Goal: Transaction & Acquisition: Purchase product/service

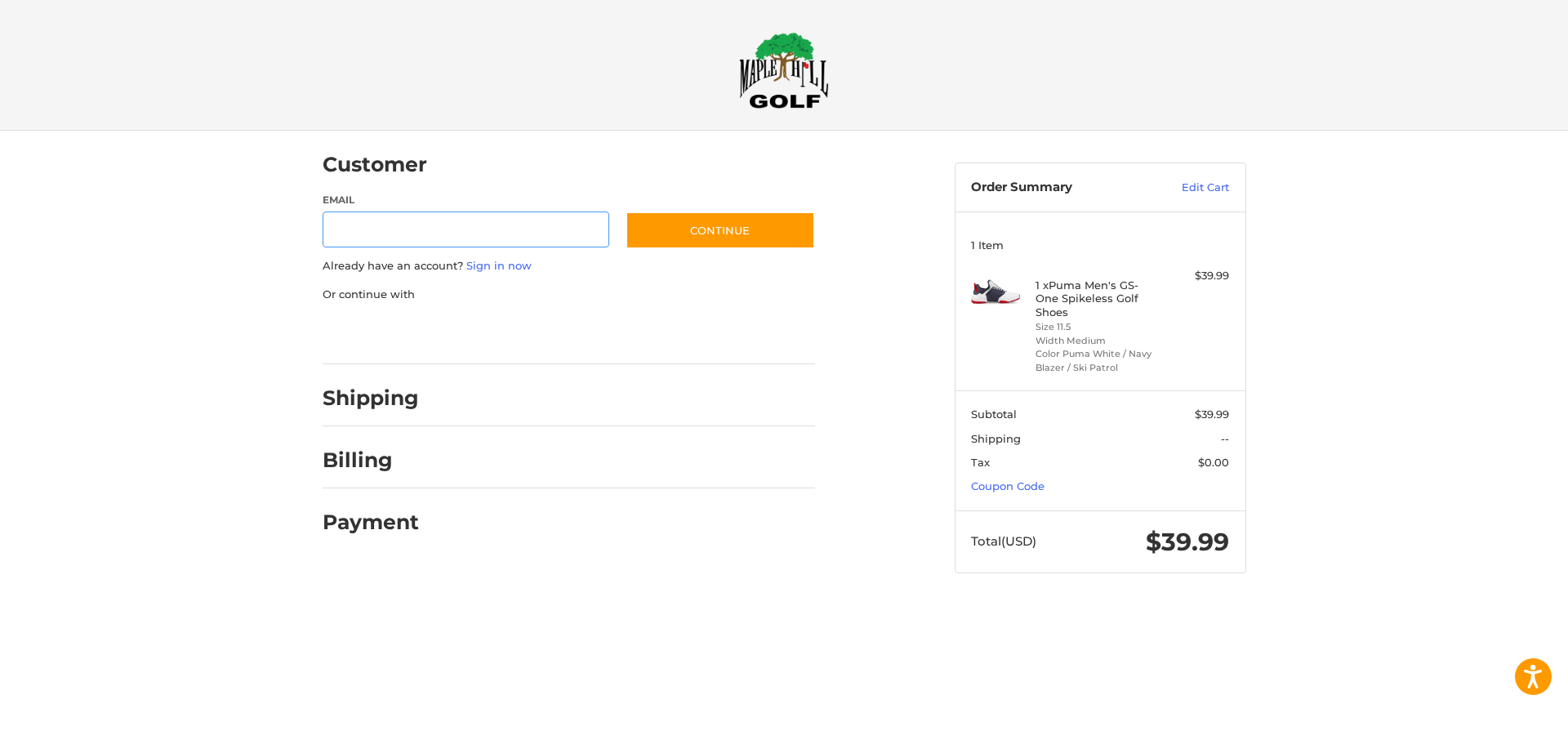
click at [399, 237] on input "Email" at bounding box center [466, 230] width 287 height 36
type input "**********"
click at [708, 240] on button "Continue" at bounding box center [720, 230] width 189 height 37
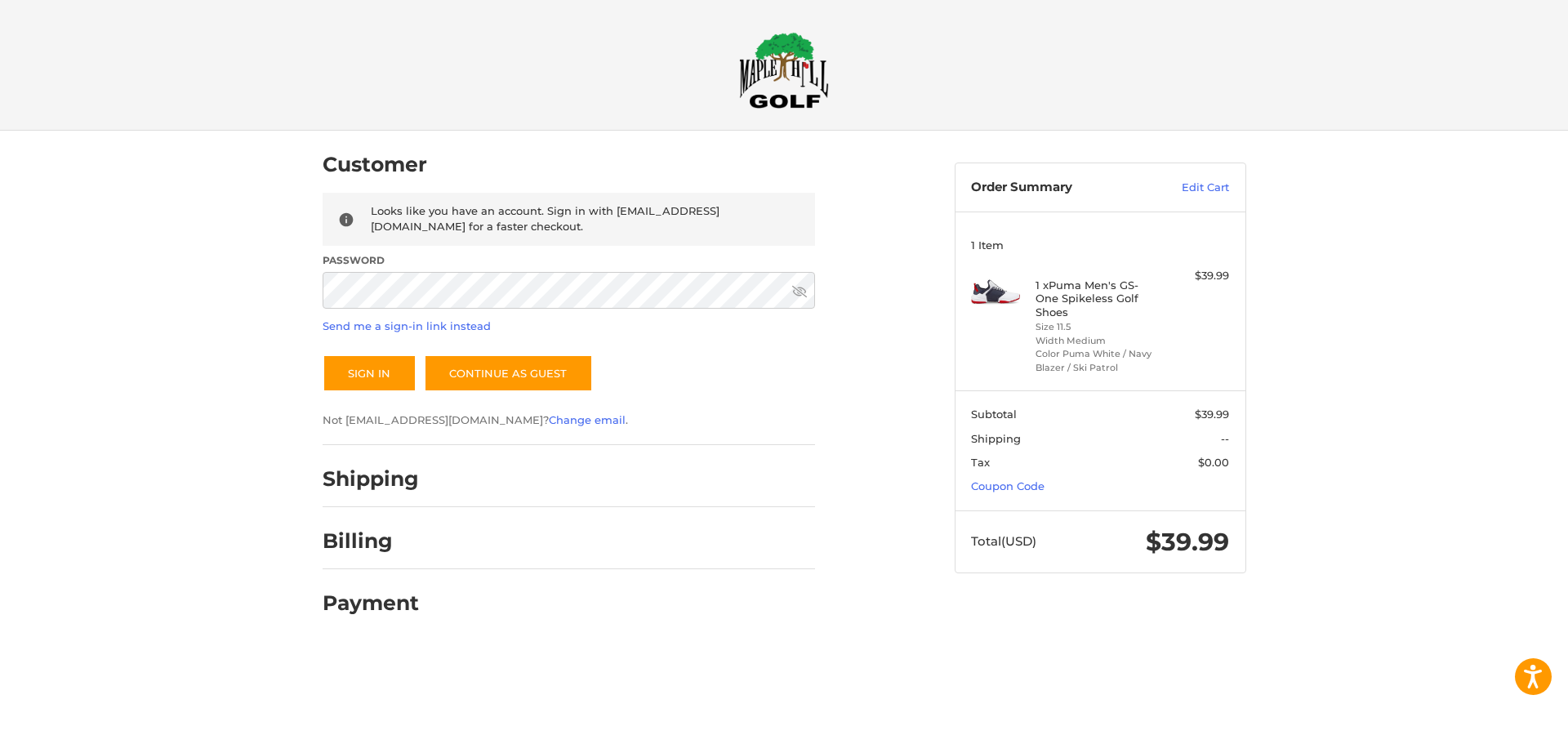
click at [794, 284] on link at bounding box center [799, 291] width 15 height 15
click at [396, 369] on button "Sign In" at bounding box center [369, 373] width 94 height 37
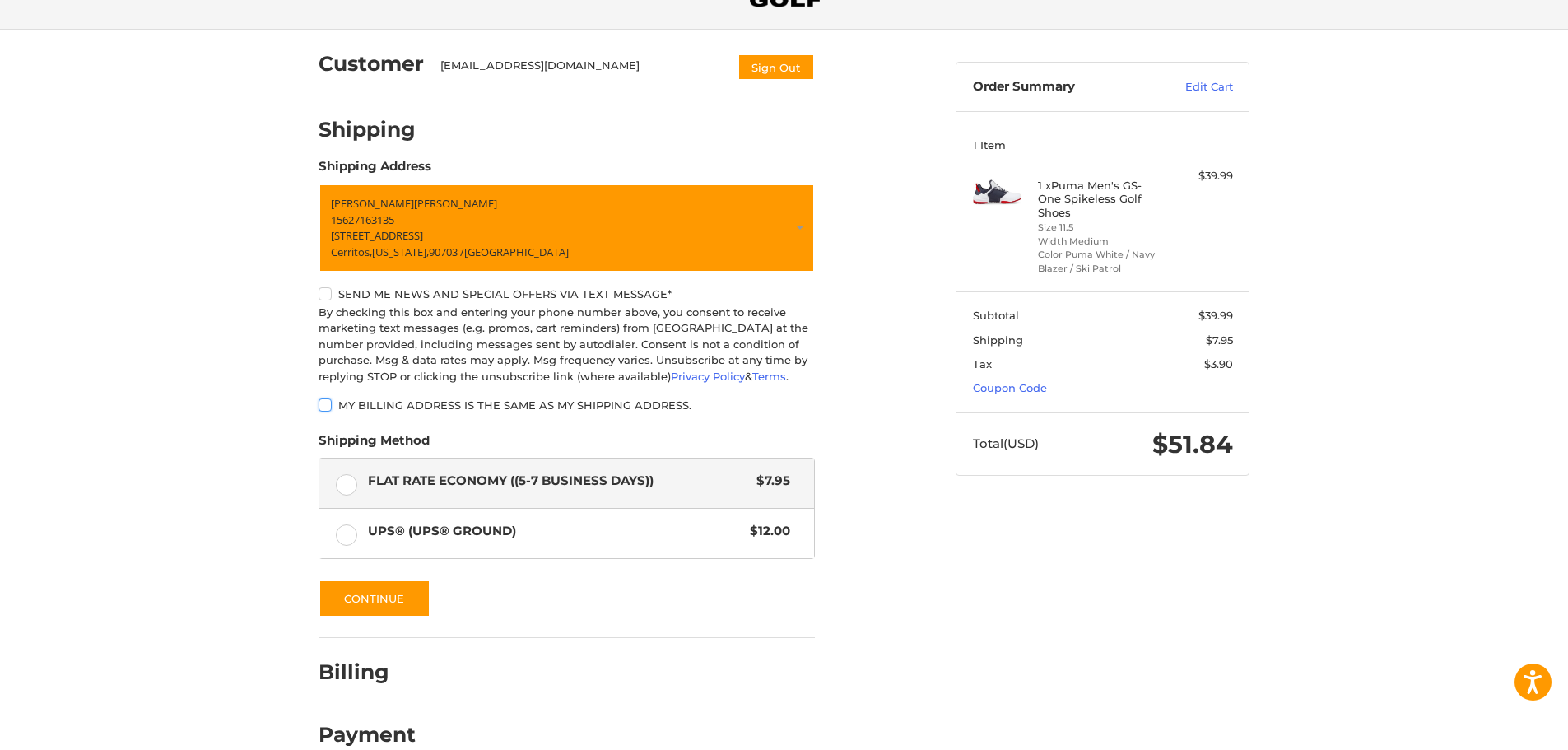
scroll to position [131, 0]
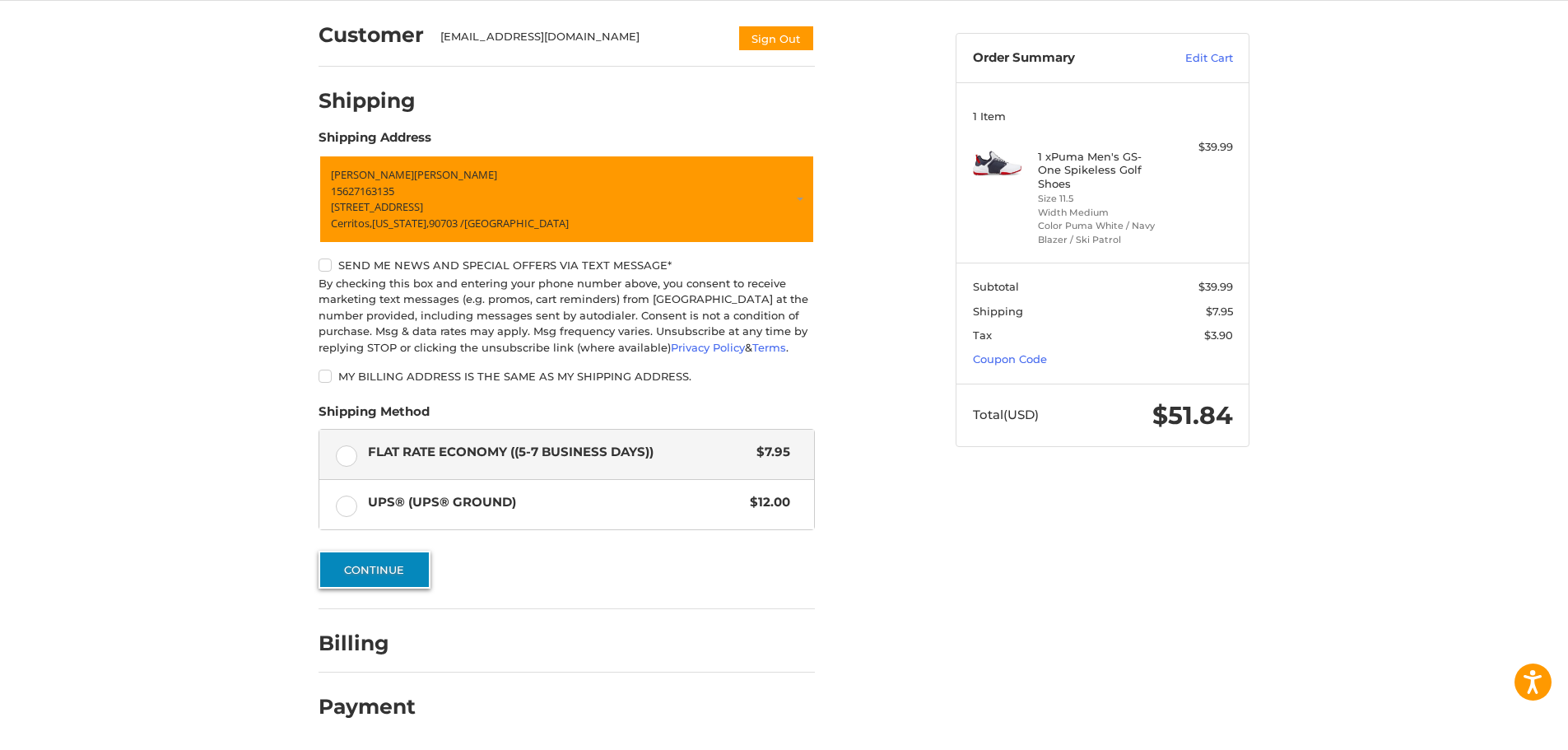
click at [391, 574] on button "Continue" at bounding box center [374, 569] width 112 height 38
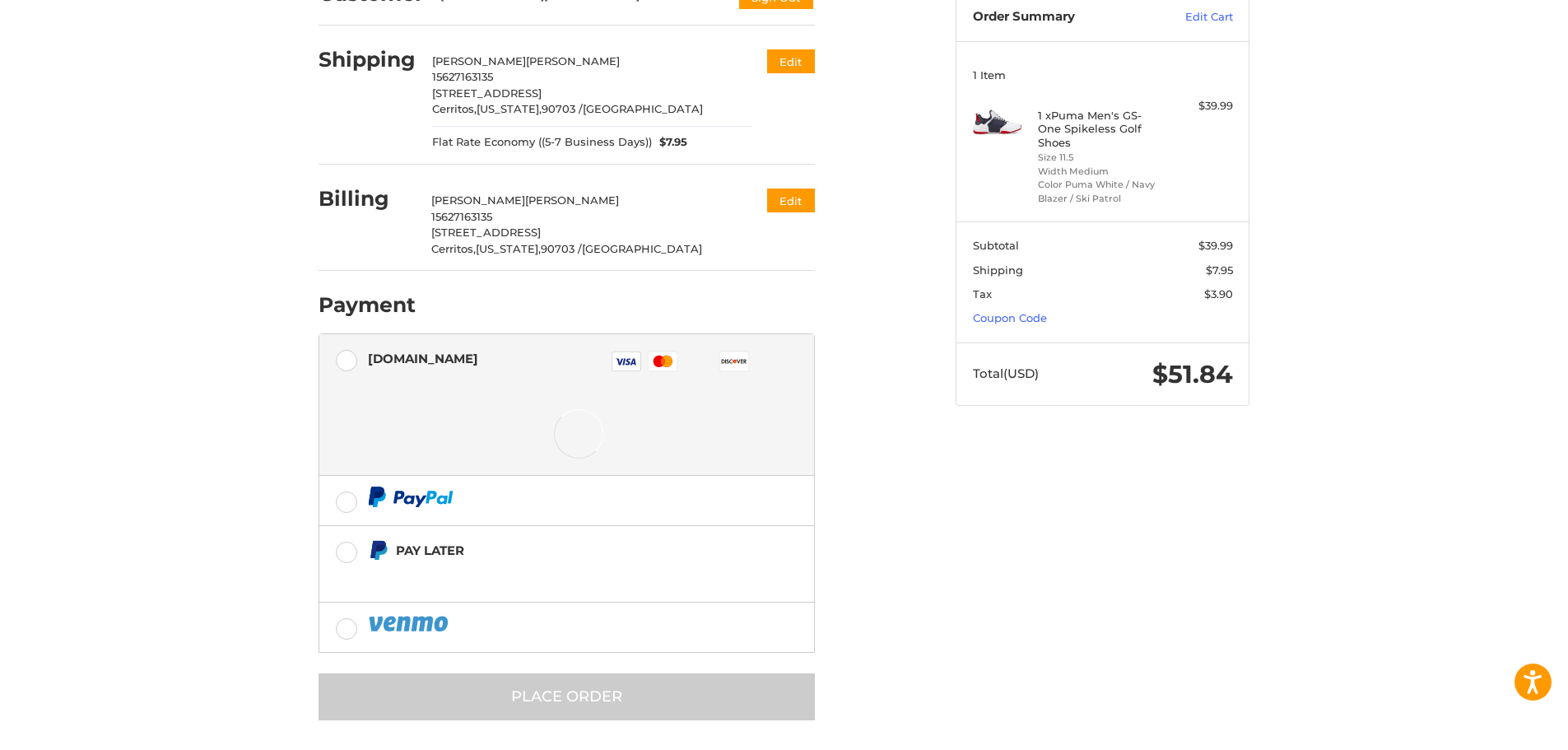
scroll to position [178, 0]
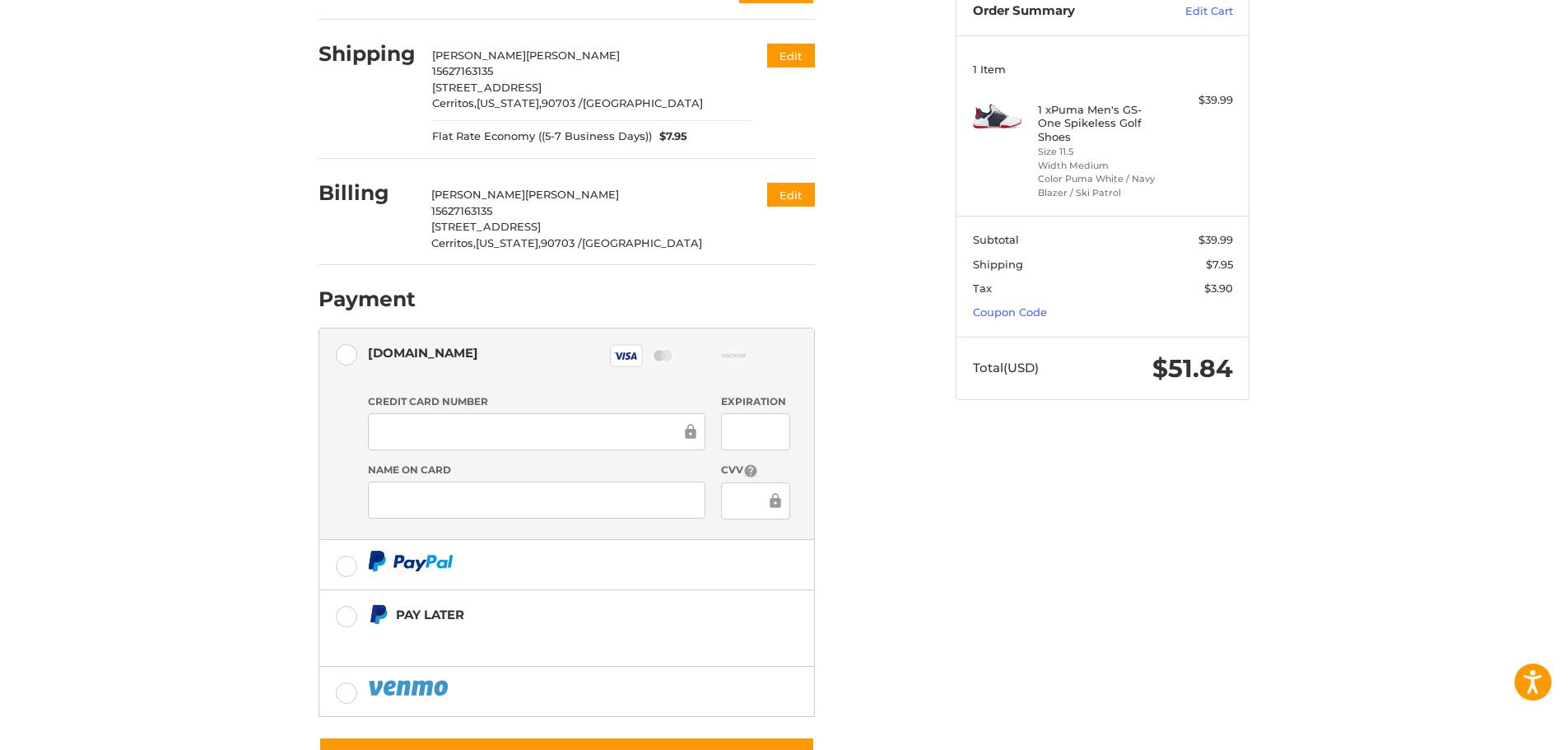
click at [932, 508] on div "Customer carlospedigo@gmail.com Sign Out Shipping Carlos Pedigo 15627163135 125…" at bounding box center [624, 378] width 637 height 849
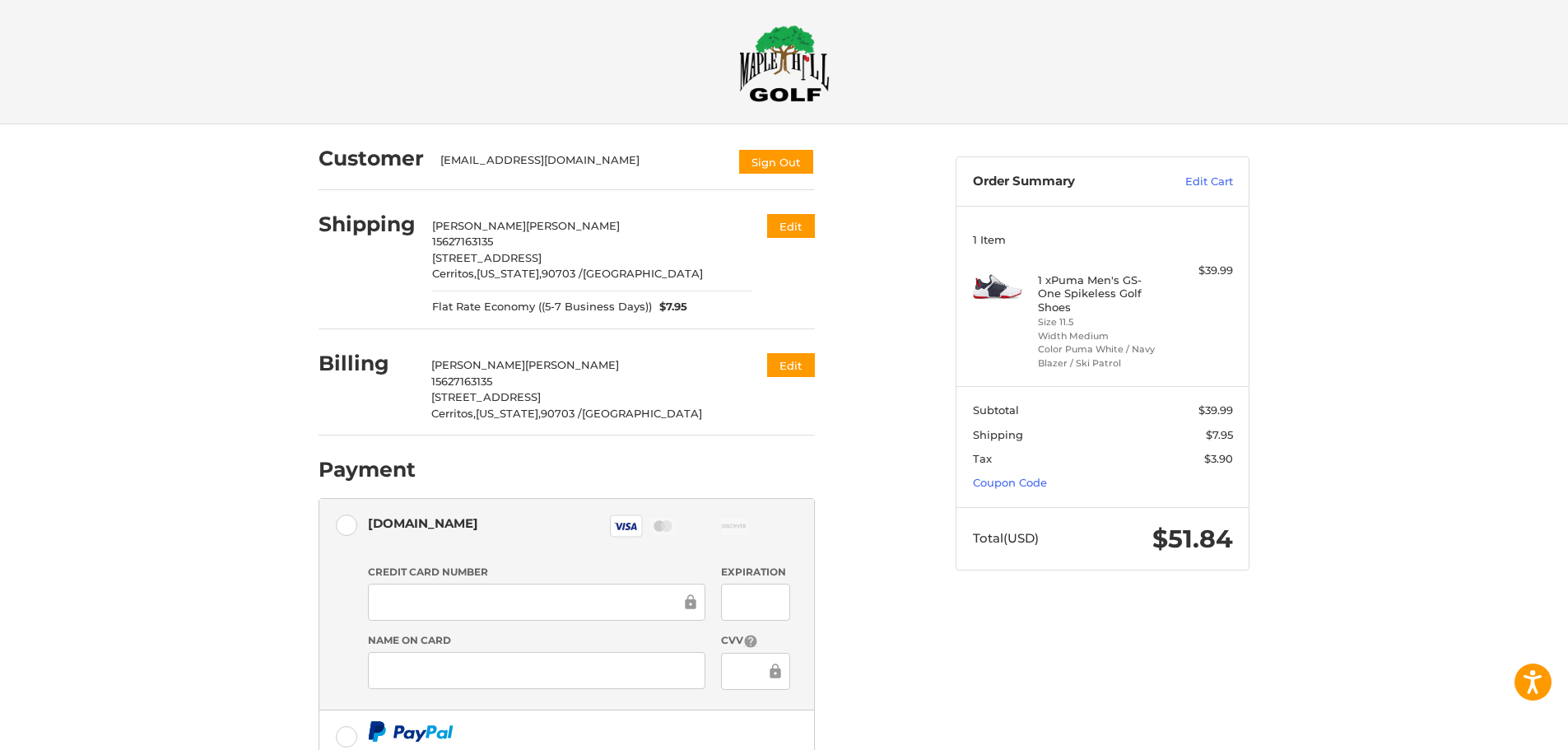
scroll to position [0, 0]
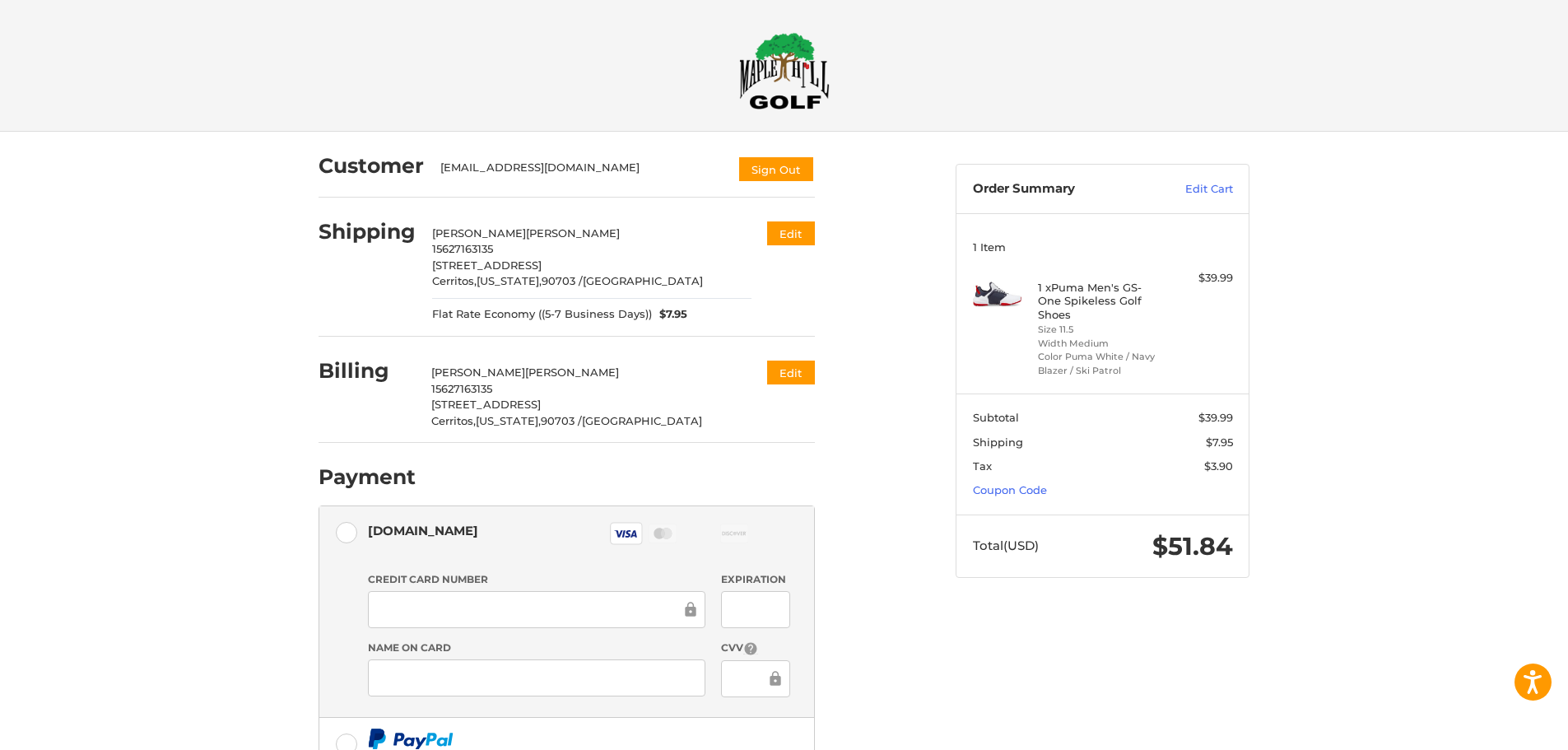
click at [792, 65] on img at bounding box center [784, 71] width 91 height 78
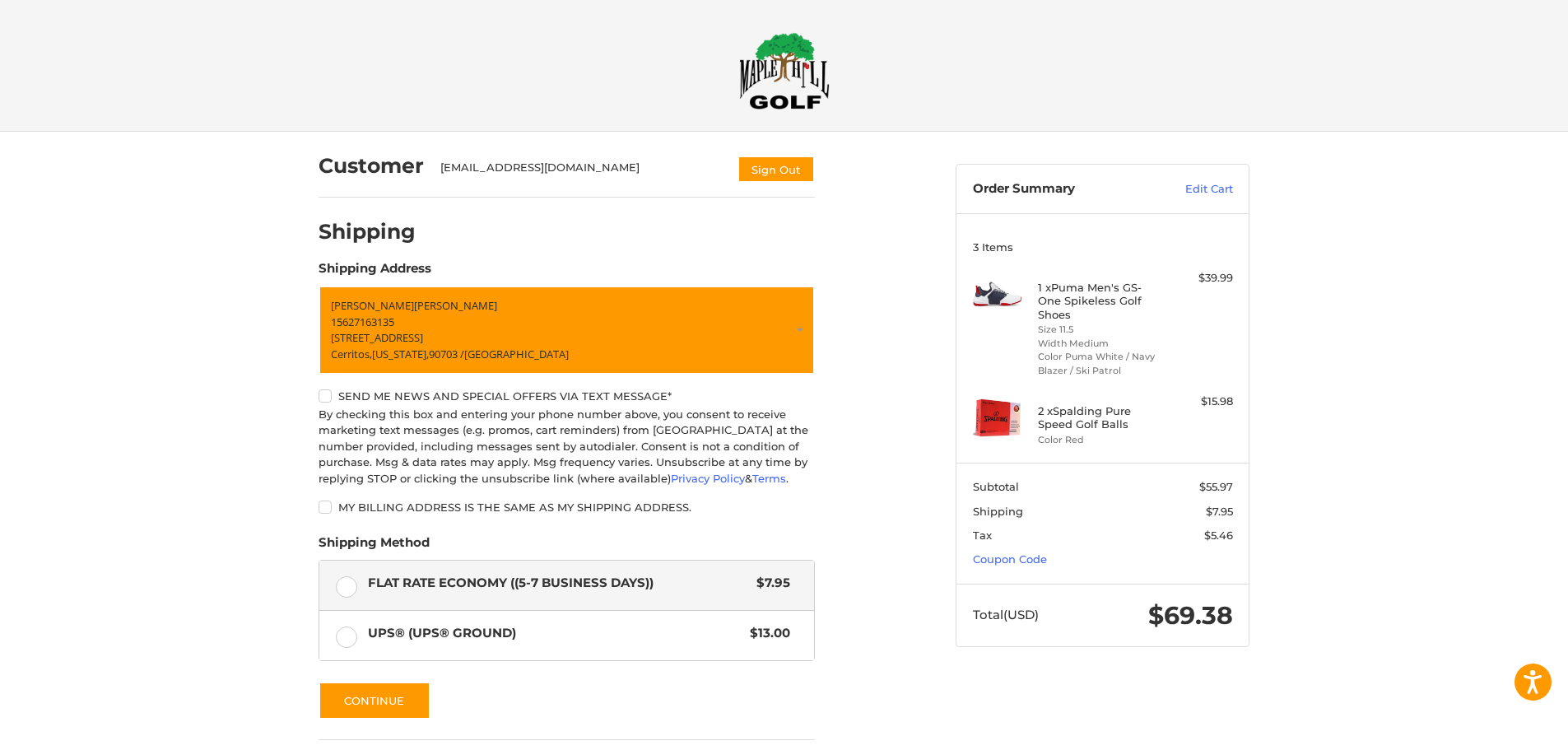
click at [767, 64] on img at bounding box center [784, 71] width 91 height 78
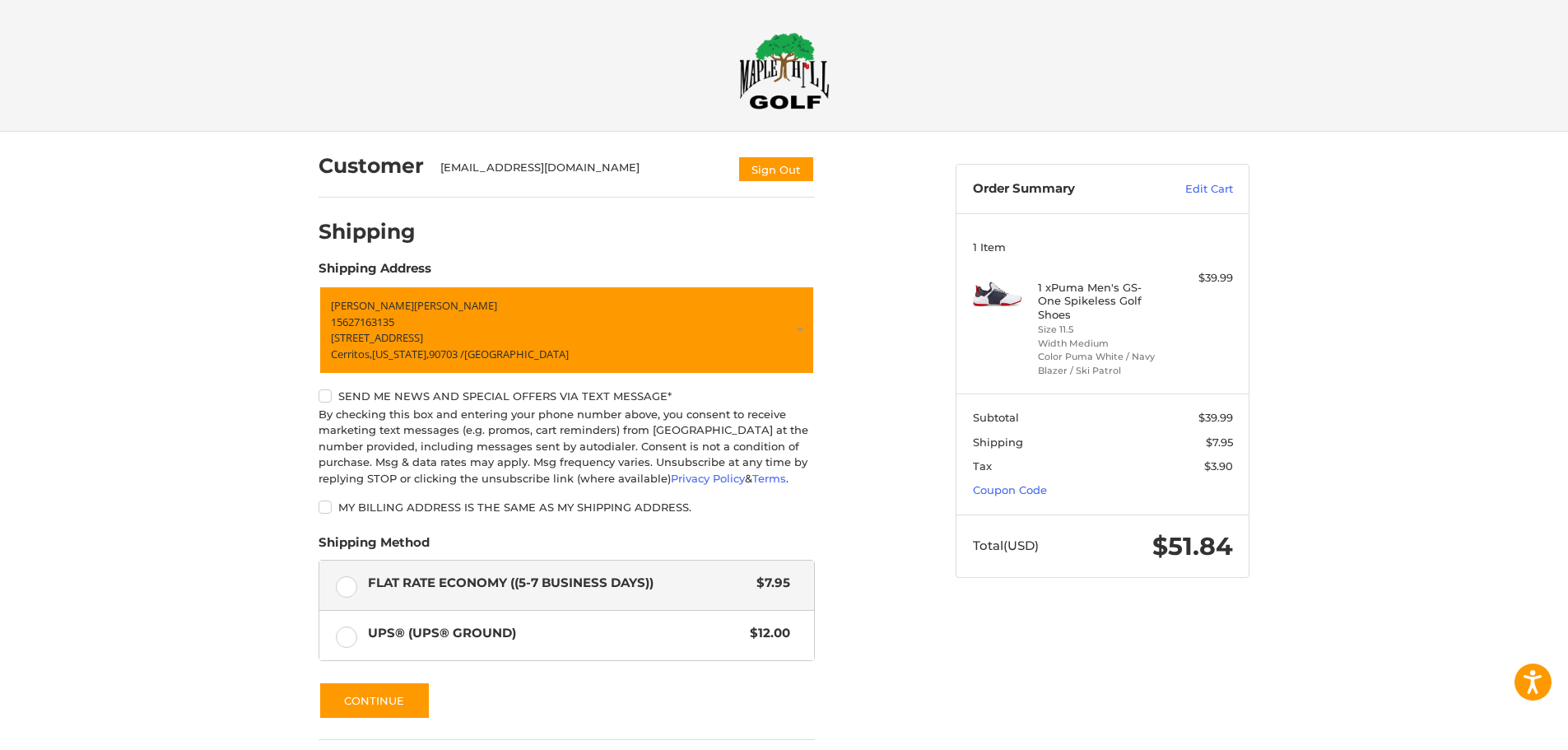
click at [800, 61] on img at bounding box center [784, 71] width 91 height 78
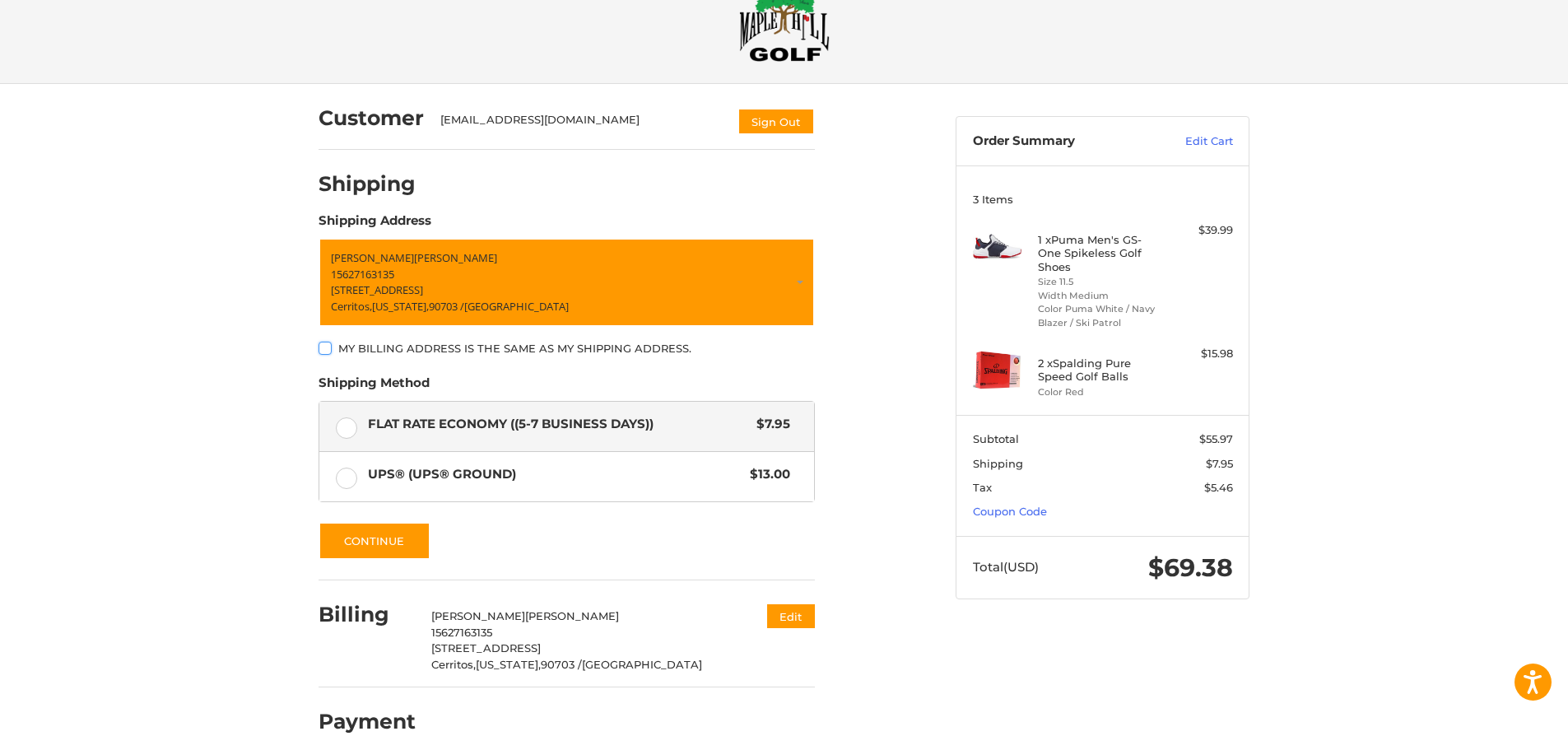
scroll to position [63, 0]
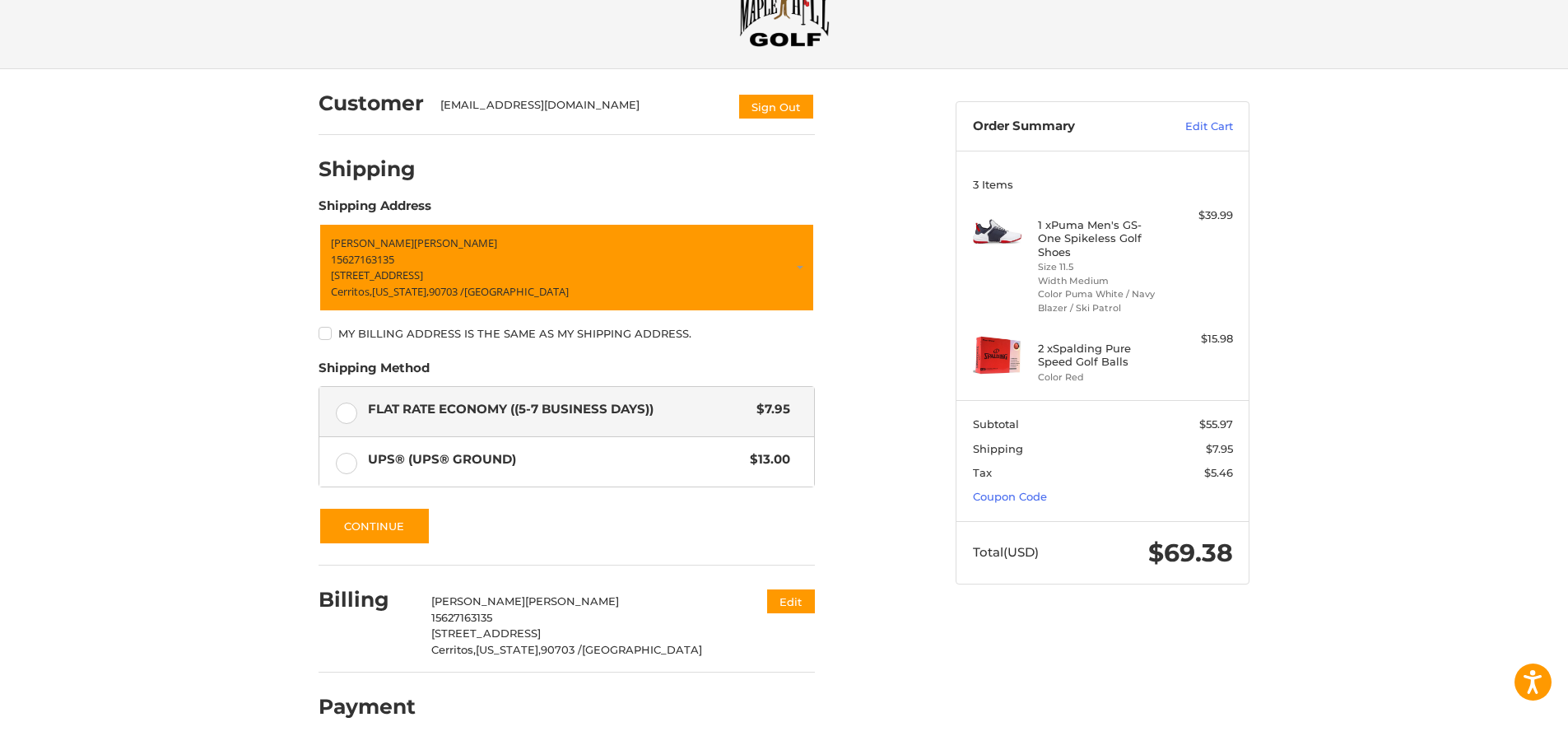
click at [411, 698] on h2 "Payment" at bounding box center [366, 706] width 97 height 25
click at [400, 702] on h2 "Payment" at bounding box center [366, 706] width 97 height 25
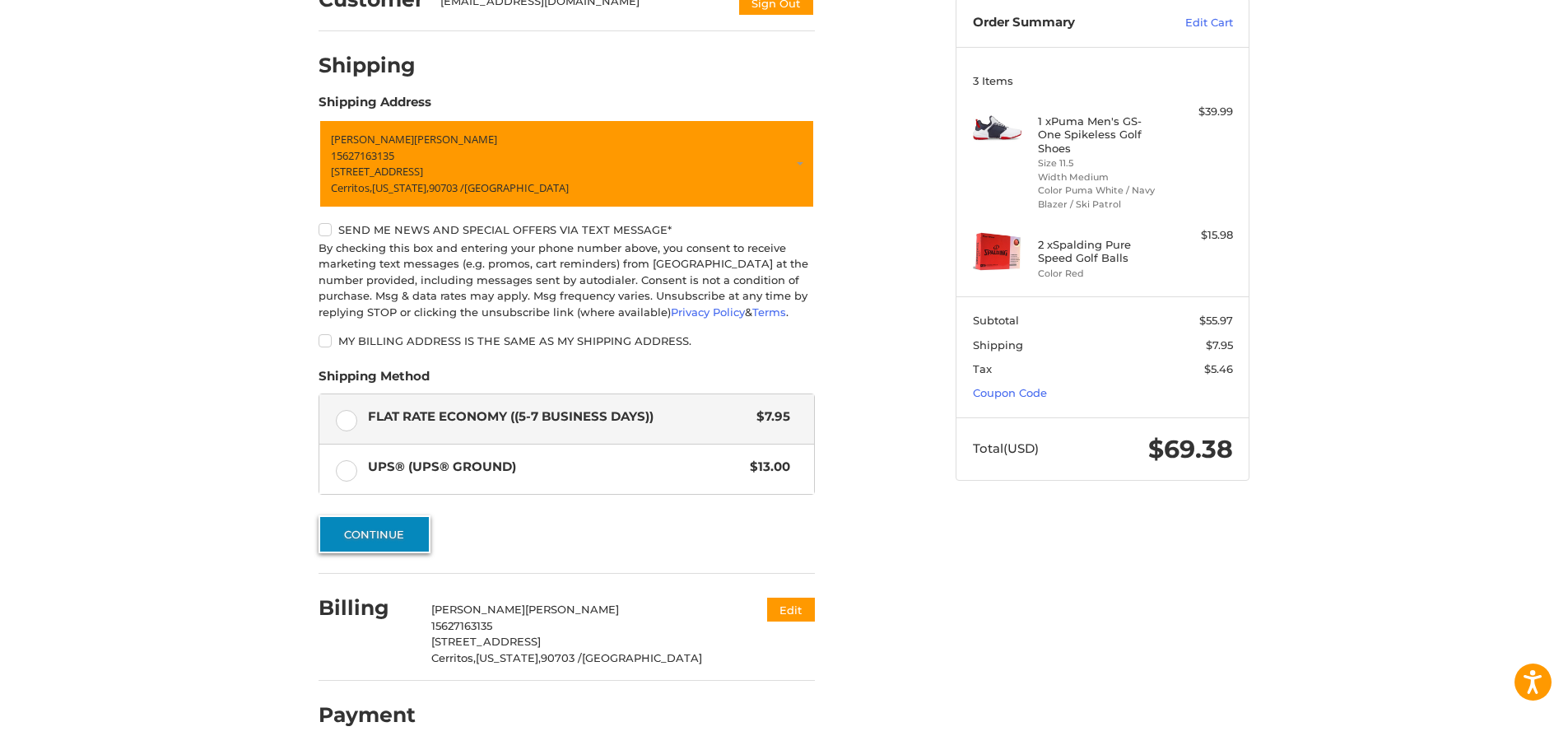
scroll to position [174, 0]
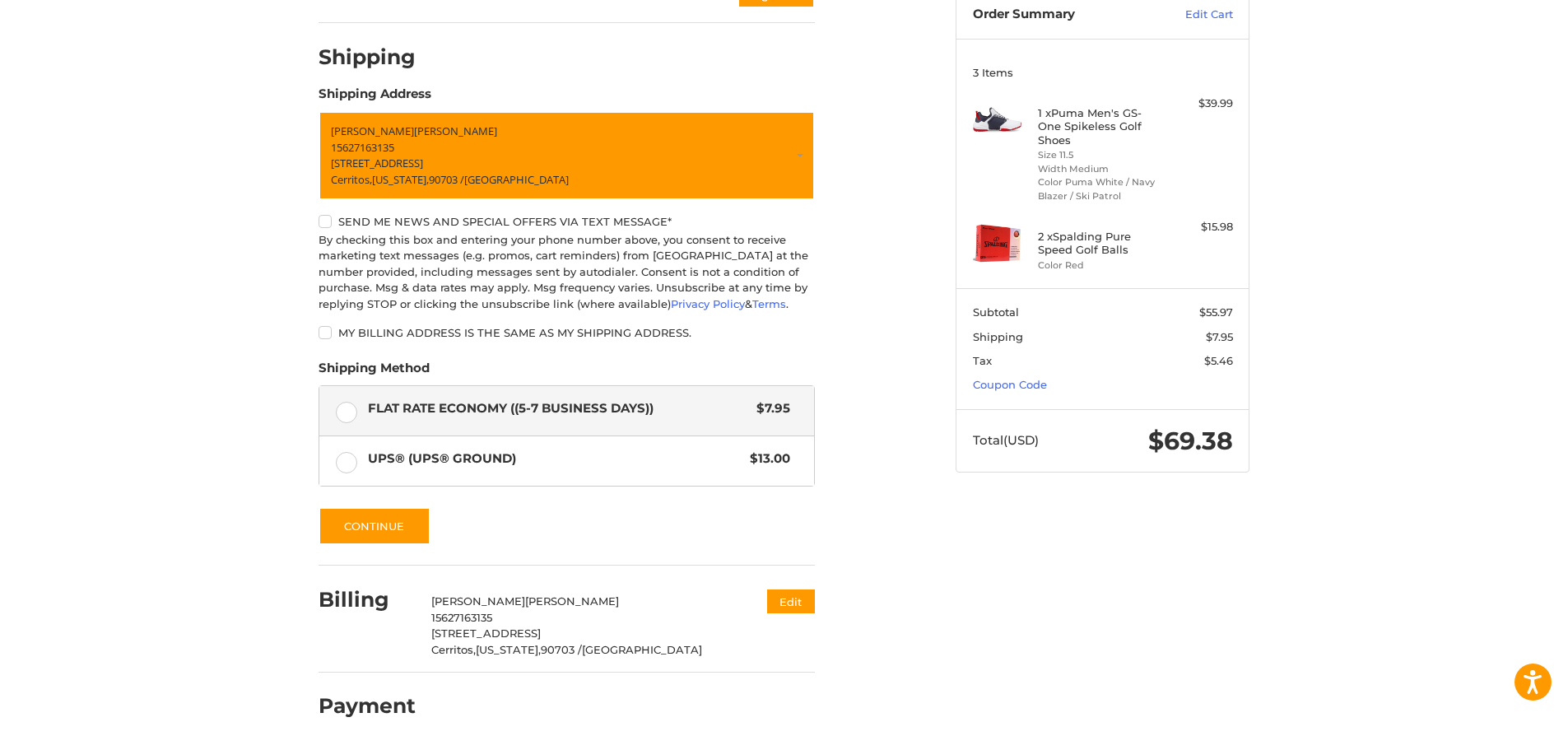
click at [394, 712] on h2 "Payment" at bounding box center [366, 706] width 97 height 25
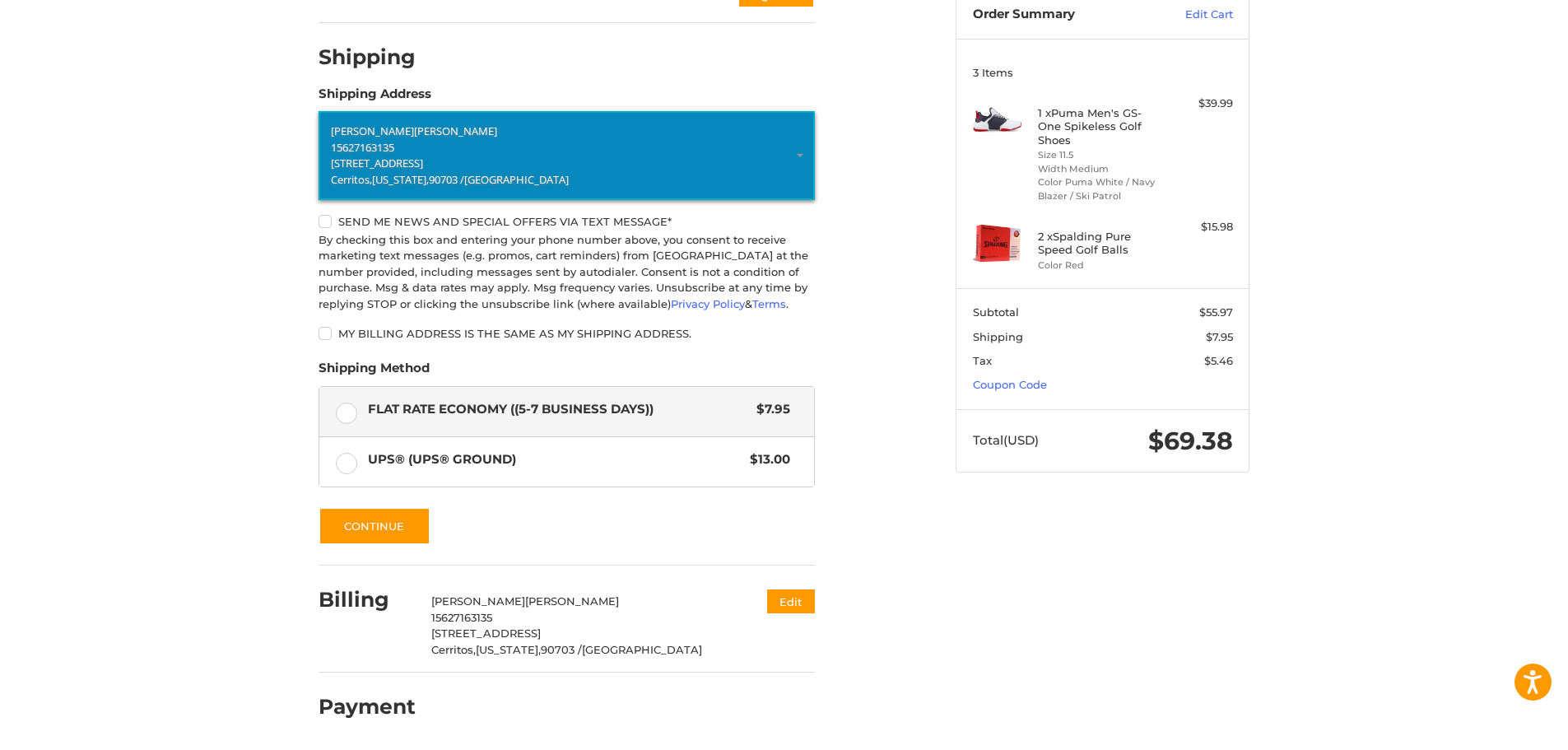
click at [394, 147] on span "15627163135" at bounding box center [363, 147] width 64 height 15
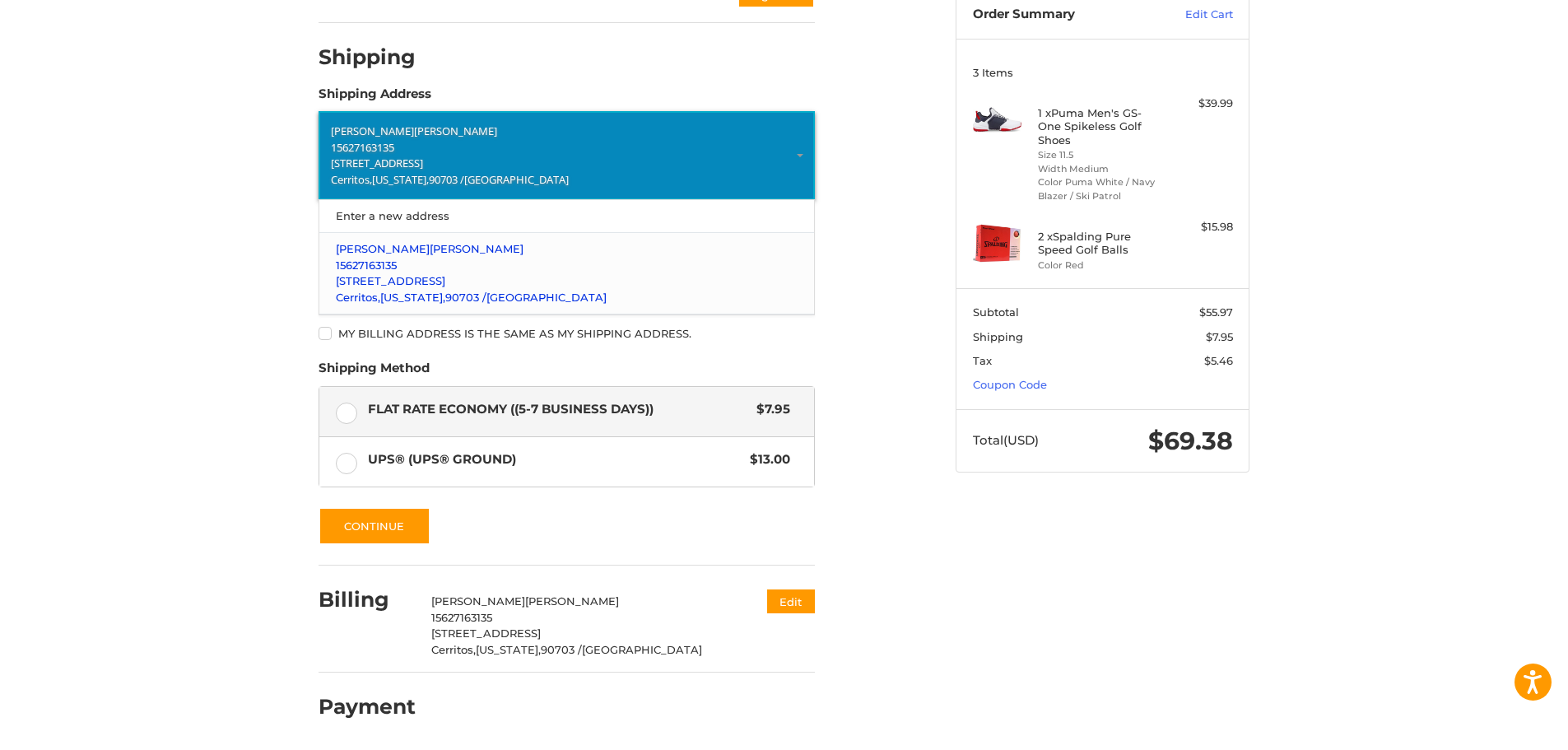
click at [453, 272] on p "15627163135" at bounding box center [567, 266] width 463 height 17
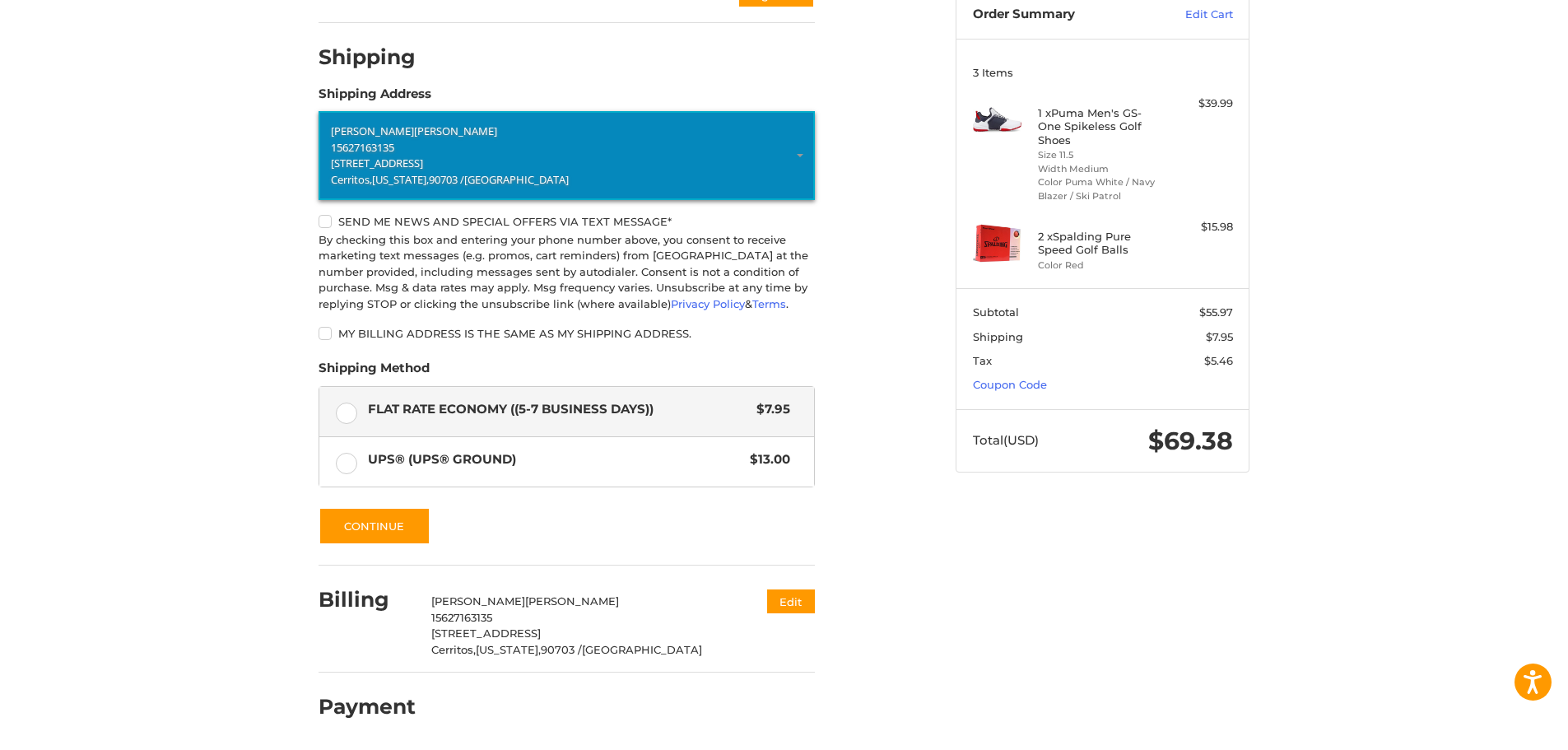
click at [1230, 586] on div "Customer carlospedigo@gmail.com Sign Out Shipping POWERED BY We’ve got you cove…" at bounding box center [784, 353] width 988 height 793
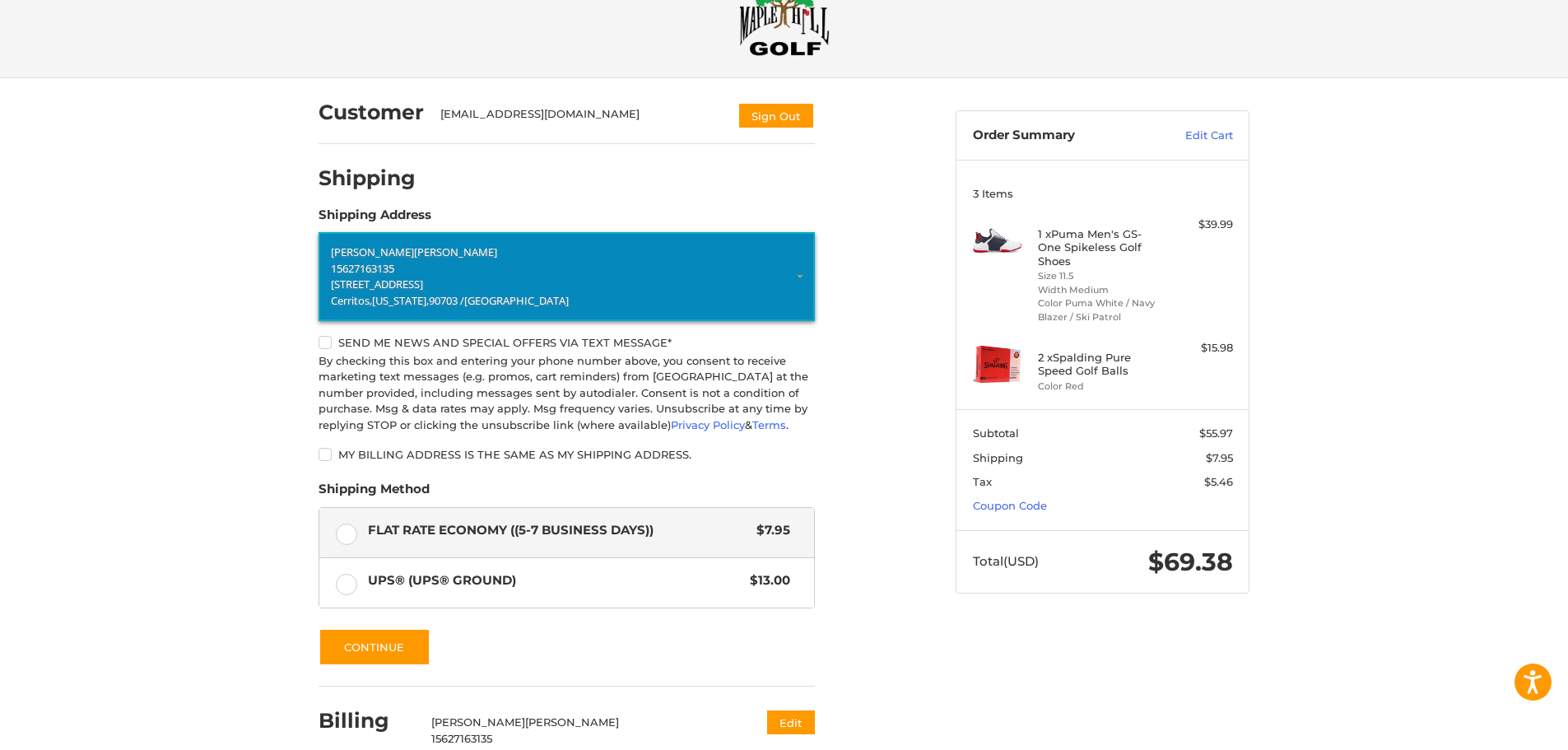
scroll to position [82, 0]
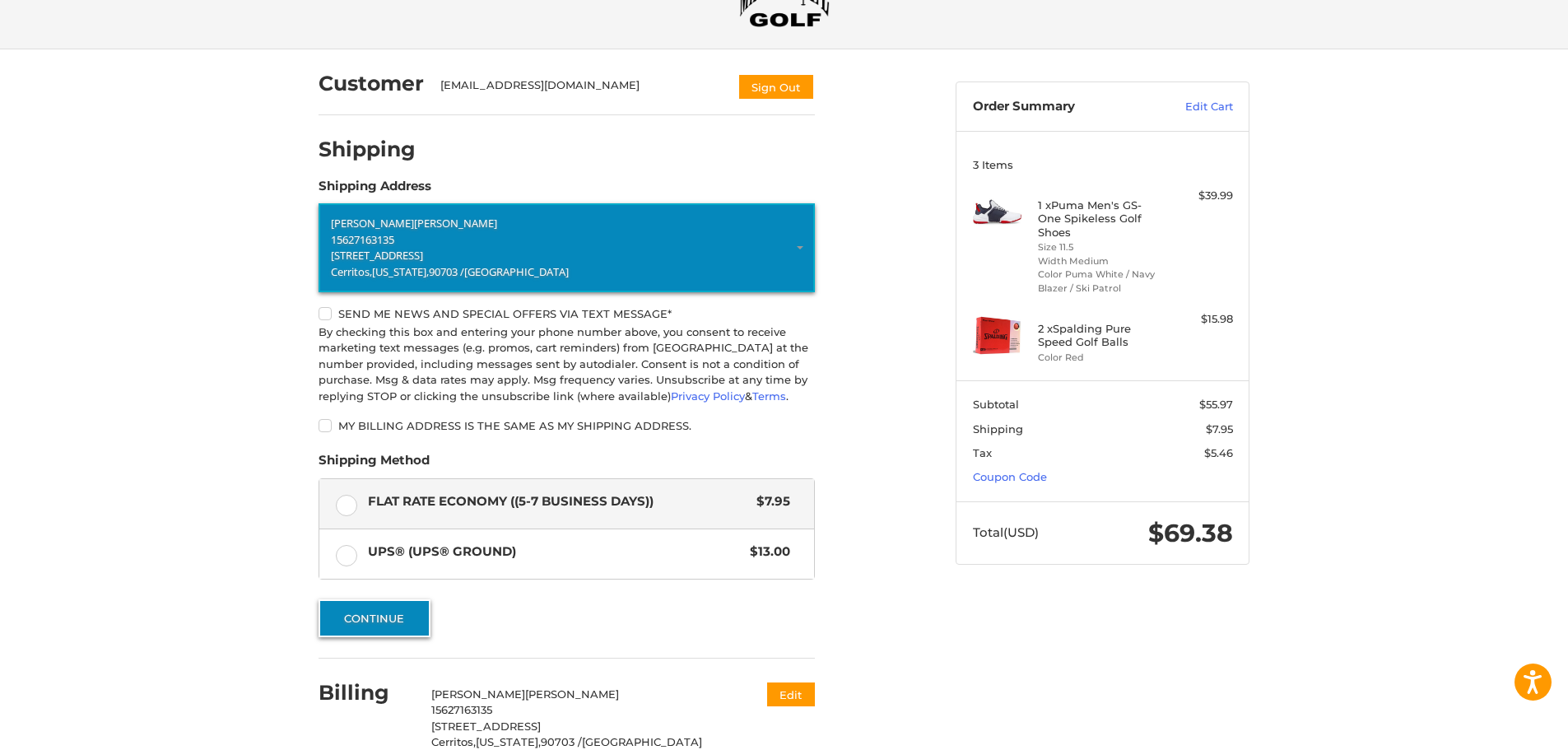
click at [364, 606] on button "Continue" at bounding box center [374, 617] width 112 height 38
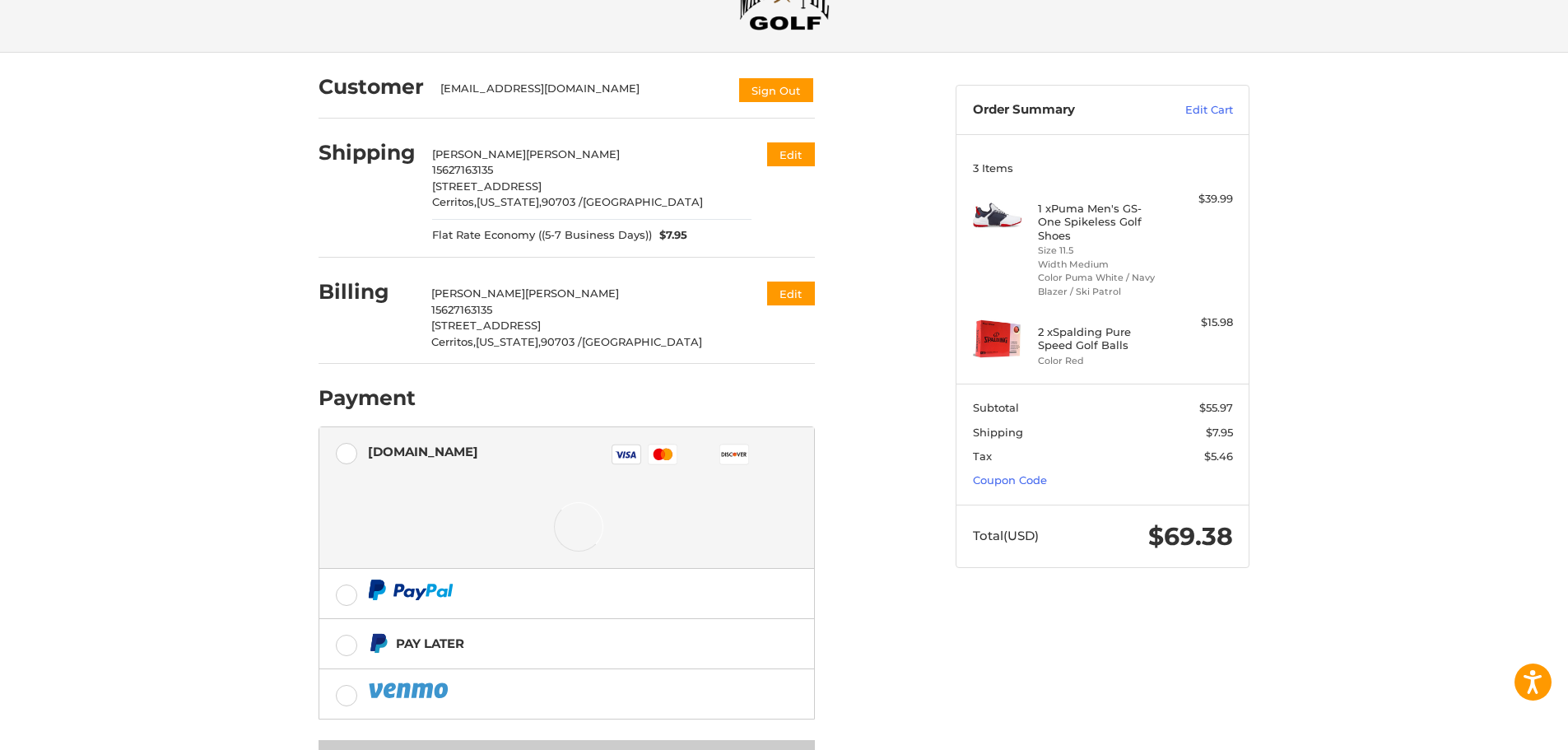
scroll to position [152, 0]
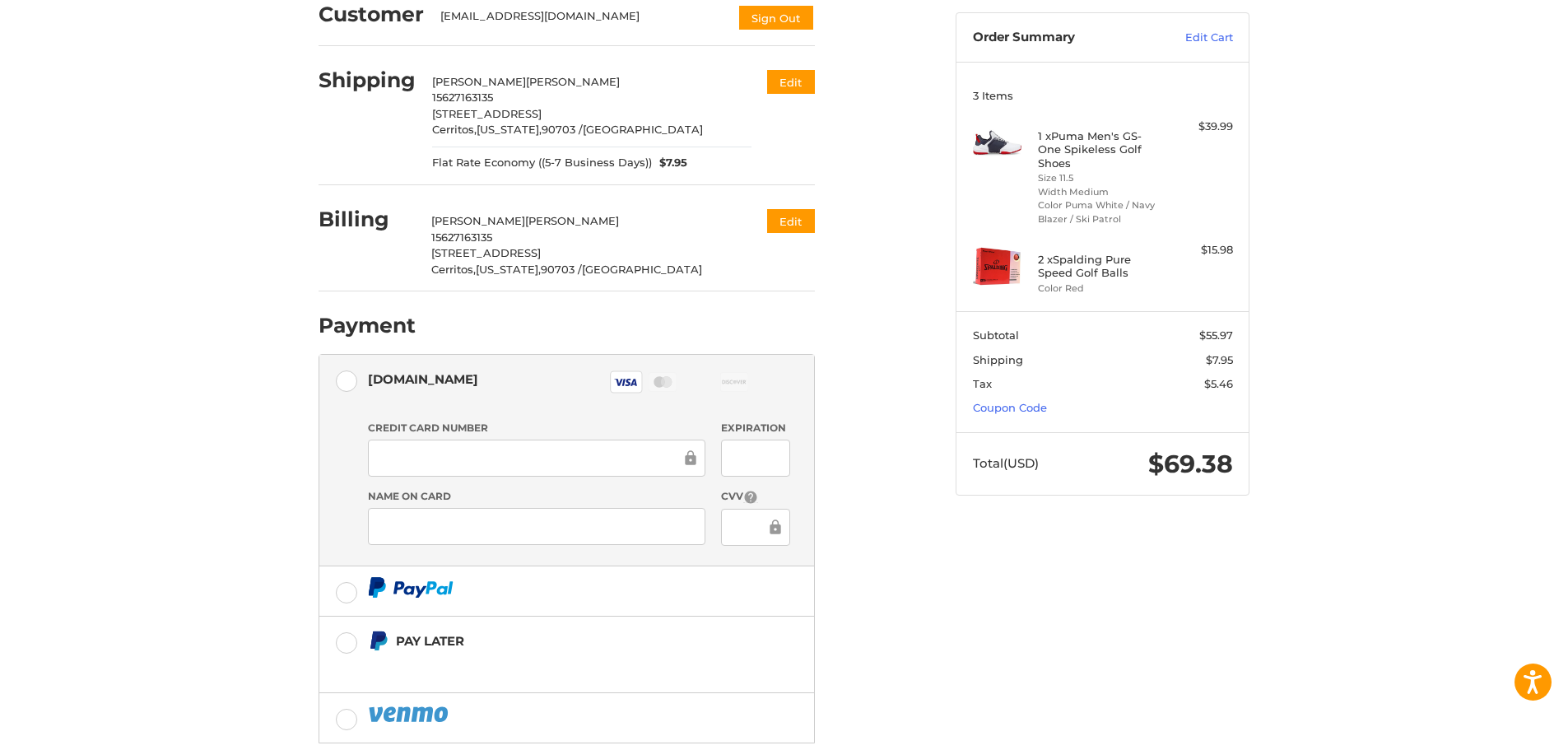
click at [730, 525] on div at bounding box center [755, 527] width 68 height 37
drag, startPoint x: 962, startPoint y: 623, endPoint x: 964, endPoint y: 613, distance: 10.2
click at [962, 618] on div "Customer carlospedigo@gmail.com Sign Out Shipping Carlos Pedigo 15627163135 125…" at bounding box center [784, 412] width 988 height 865
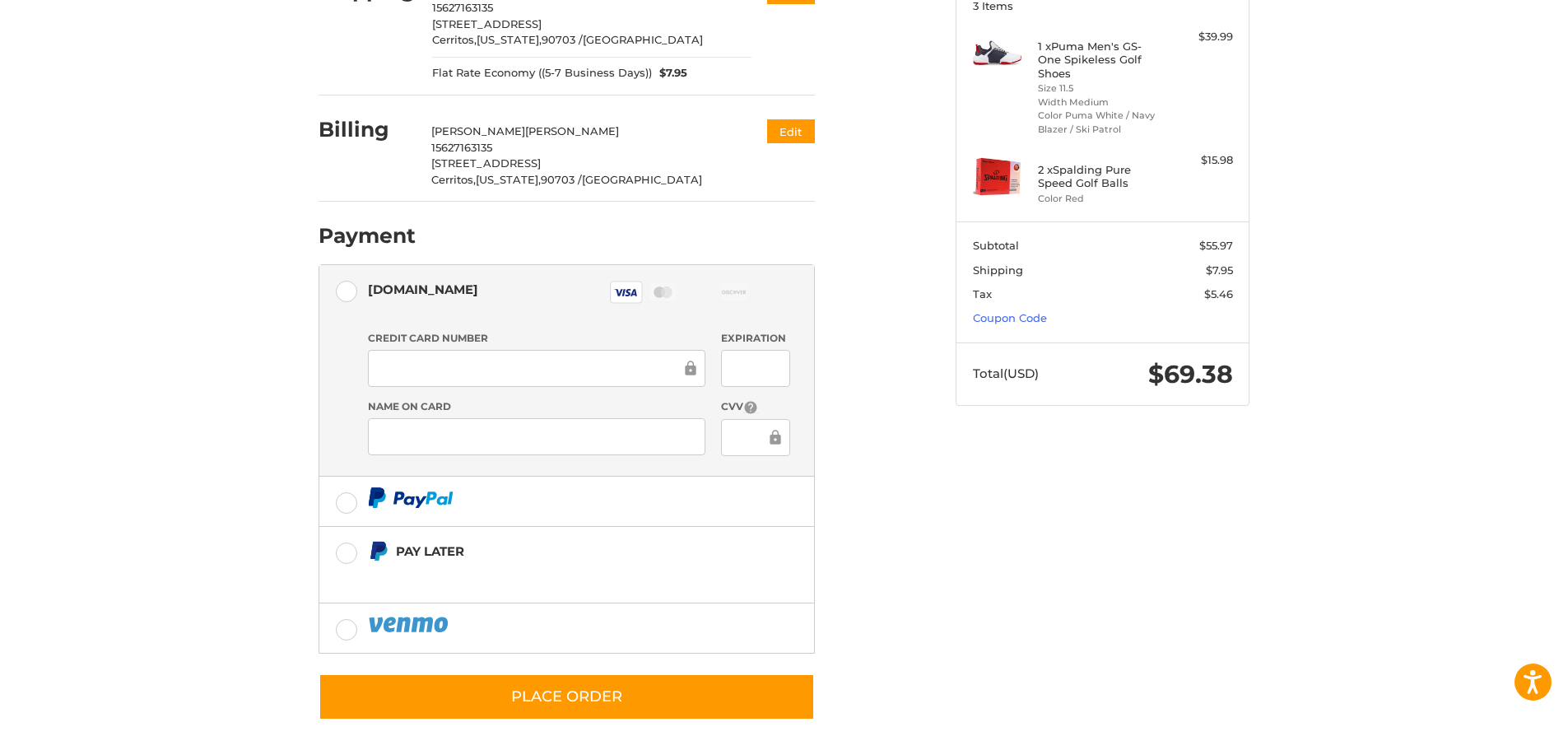
scroll to position [248, 0]
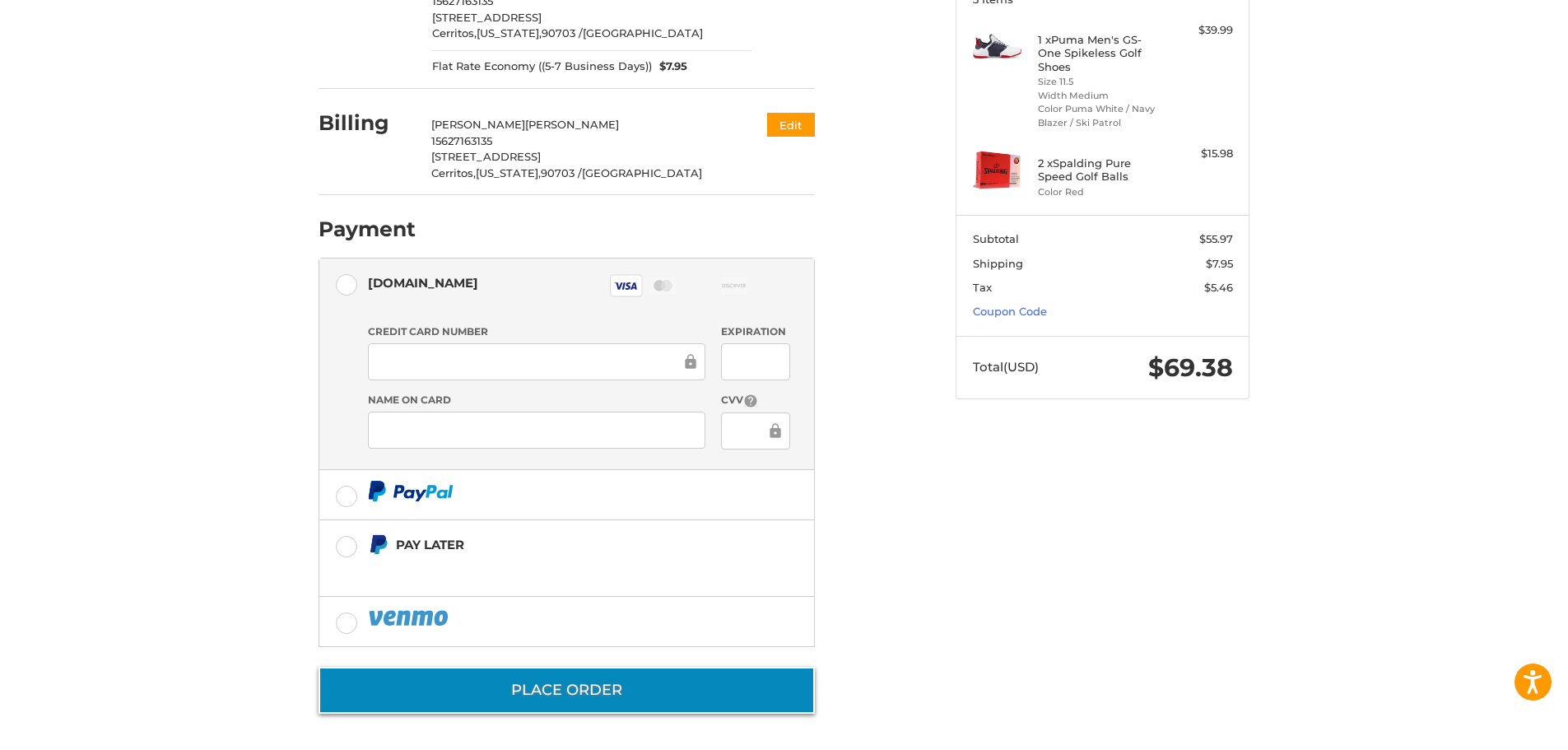
click at [626, 687] on button "Place Order" at bounding box center [566, 691] width 496 height 47
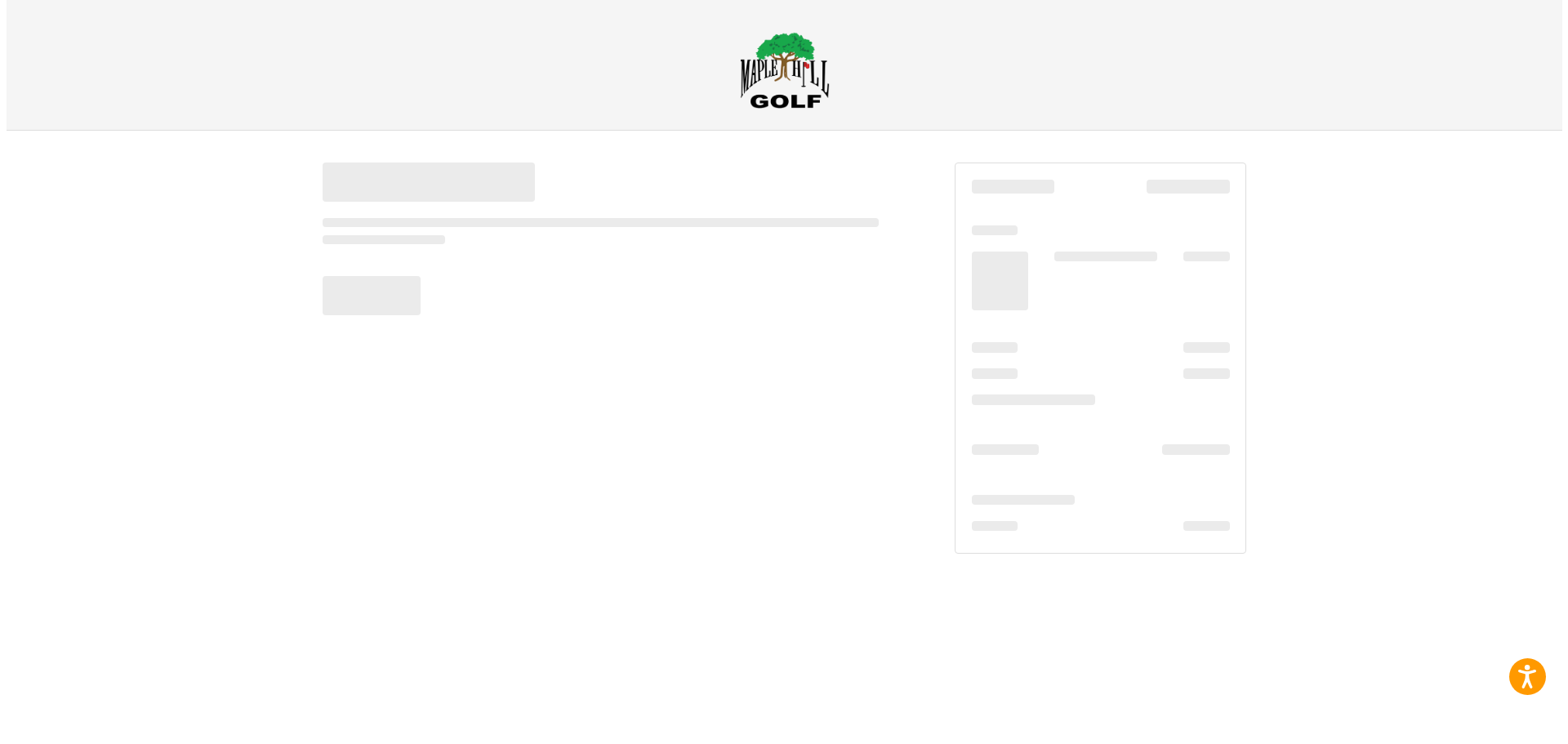
scroll to position [0, 0]
